Goal: Transaction & Acquisition: Purchase product/service

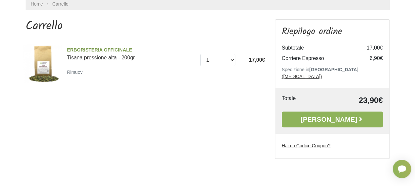
scroll to position [31, 0]
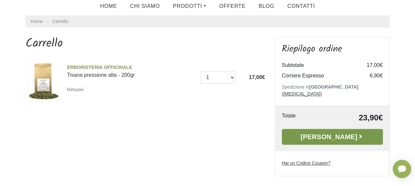
click at [333, 129] on link "[PERSON_NAME]" at bounding box center [332, 137] width 101 height 16
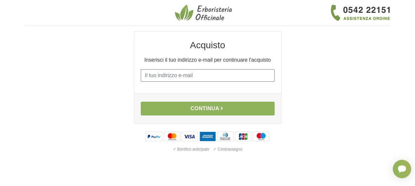
click at [156, 74] on input "E-mail" at bounding box center [208, 75] width 134 height 12
type input "manzoferdinando@live.com"
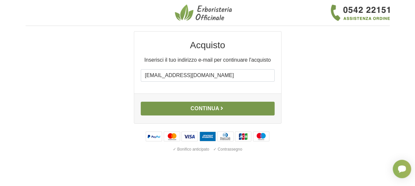
click at [206, 106] on button "Continua" at bounding box center [208, 109] width 134 height 14
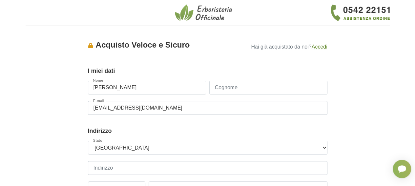
type input "[PERSON_NAME]"
click at [228, 90] on input "Cognome" at bounding box center [268, 88] width 118 height 14
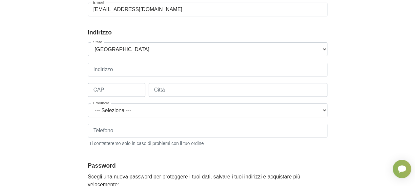
type input "manzo"
click at [93, 68] on input "Indirizzo" at bounding box center [207, 70] width 239 height 14
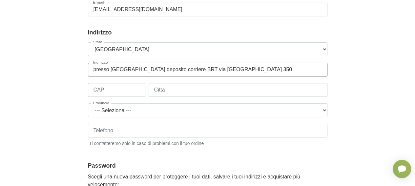
type input "presso [GEOGRAPHIC_DATA] deposito corriere BRT via [GEOGRAPHIC_DATA] 350"
click at [98, 89] on input "CAP" at bounding box center [116, 90] width 57 height 14
type input "80053"
click at [167, 90] on input "Città" at bounding box center [238, 90] width 179 height 14
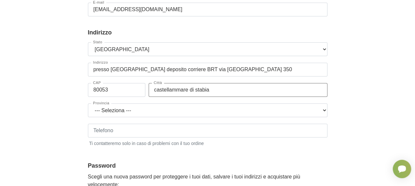
type input "castellammare di stabia"
click at [325, 109] on select "--- [GEOGRAPHIC_DATA] --- [GEOGRAPHIC_DATA] [GEOGRAPHIC_DATA] [GEOGRAPHIC_DATA]…" at bounding box center [207, 110] width 239 height 14
select select "3899"
click at [88, 103] on select "--- [GEOGRAPHIC_DATA] --- [GEOGRAPHIC_DATA] [GEOGRAPHIC_DATA] [GEOGRAPHIC_DATA]…" at bounding box center [207, 110] width 239 height 14
click at [102, 130] on input "Telefono" at bounding box center [207, 131] width 239 height 14
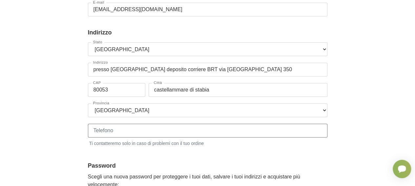
type input "3393712281"
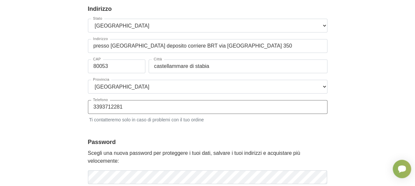
scroll to position [197, 0]
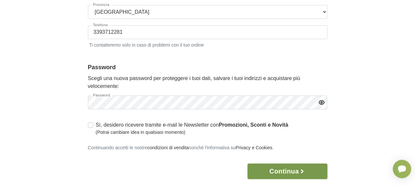
click at [280, 171] on button "Continua" at bounding box center [287, 171] width 80 height 16
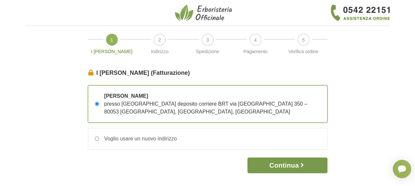
click at [282, 164] on button "Continua" at bounding box center [287, 165] width 80 height 16
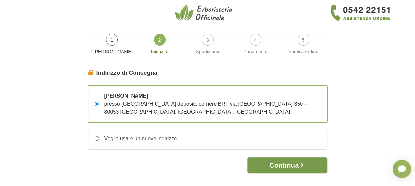
click at [285, 163] on button "Continua" at bounding box center [287, 165] width 80 height 16
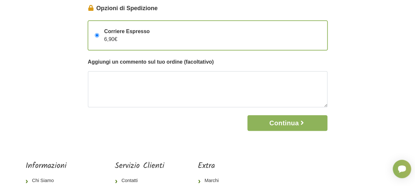
scroll to position [66, 0]
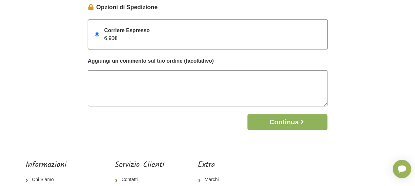
click at [97, 75] on textarea at bounding box center [207, 88] width 239 height 36
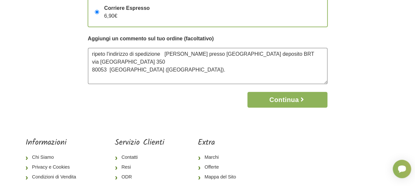
scroll to position [98, 0]
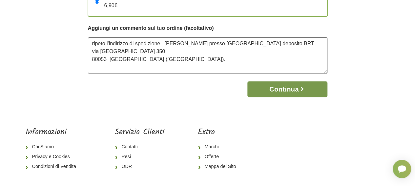
type textarea "ripeto l'indirizzo di spedizione [PERSON_NAME] presso [GEOGRAPHIC_DATA] deposit…"
click at [285, 86] on button "Continua" at bounding box center [287, 89] width 80 height 16
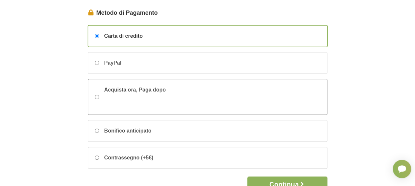
scroll to position [98, 0]
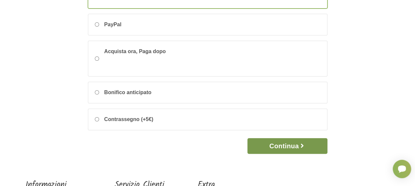
click at [280, 144] on button "Continua" at bounding box center [287, 146] width 80 height 16
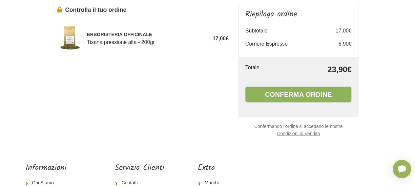
scroll to position [33, 0]
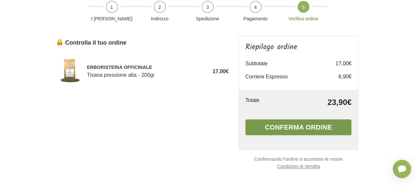
click at [292, 126] on button "Conferma ordine" at bounding box center [298, 127] width 106 height 16
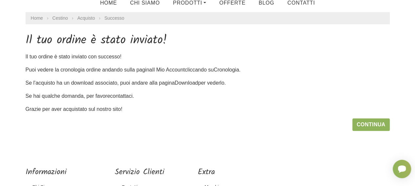
scroll to position [33, 0]
